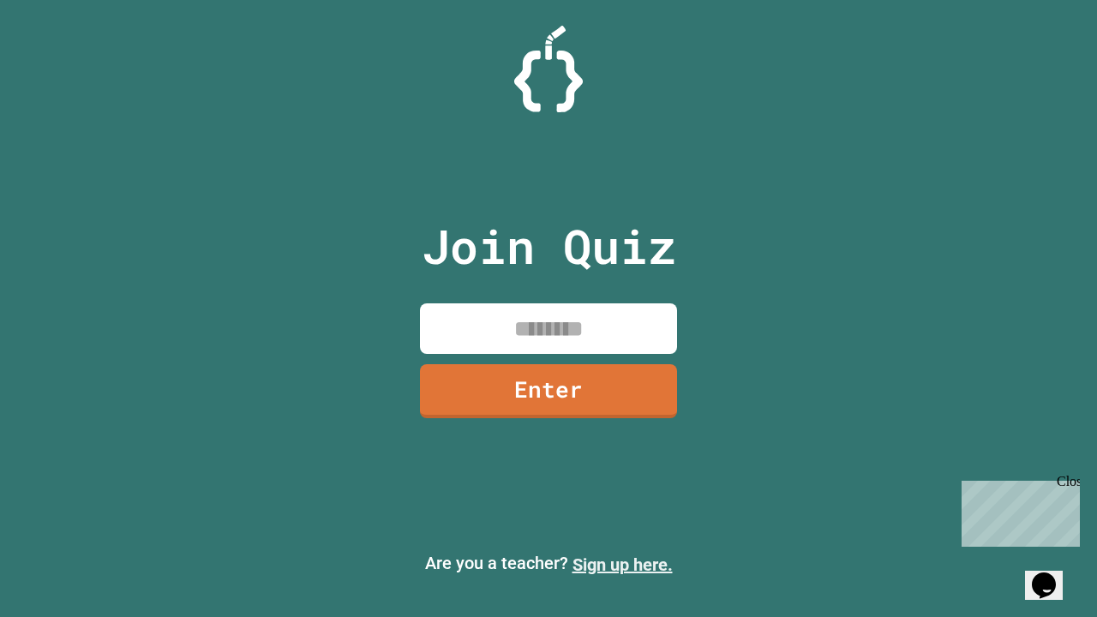
click at [622, 565] on link "Sign up here." at bounding box center [622, 564] width 100 height 21
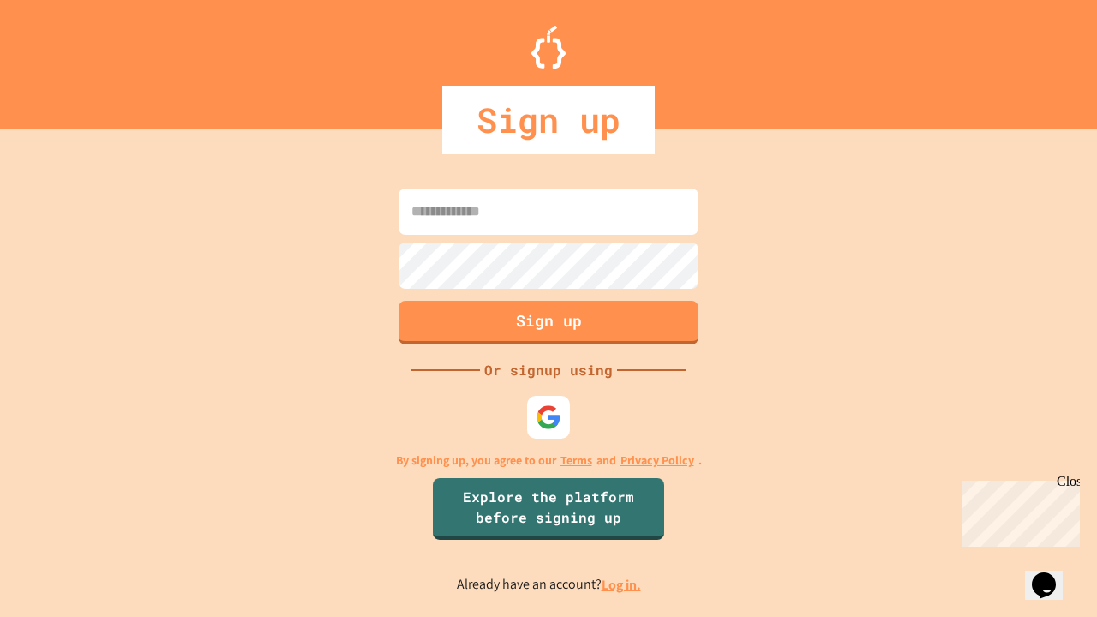
click at [622, 584] on link "Log in." at bounding box center [620, 585] width 39 height 18
